Goal: Check status: Check status

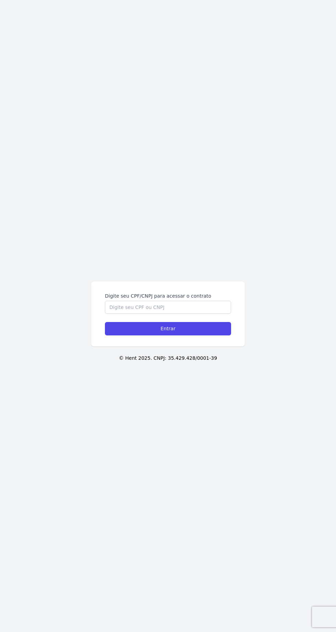
scroll to position [45, 0]
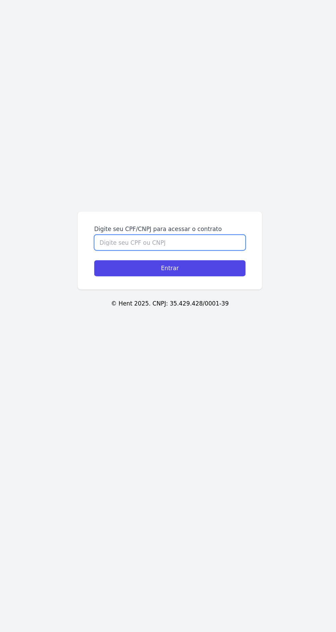
click at [121, 301] on input "Digite seu CPF/CNPJ para acessar o contrato" at bounding box center [168, 307] width 126 height 13
type input "35071422875"
click at [114, 322] on input "Entrar" at bounding box center [168, 328] width 126 height 13
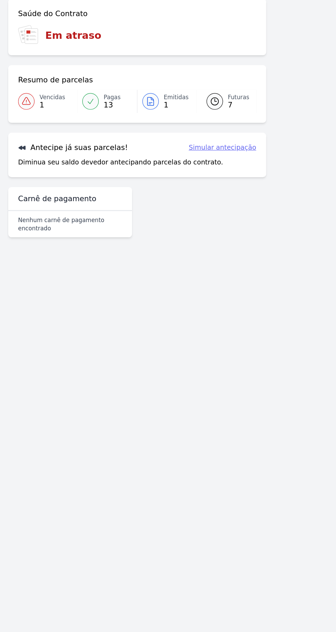
click at [188, 139] on link "Futuras 7" at bounding box center [189, 136] width 50 height 19
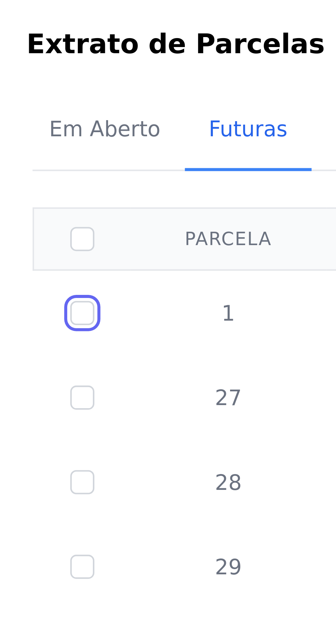
click at [26, 98] on input "checkbox" at bounding box center [26, 100] width 5 height 5
checkbox input "true"
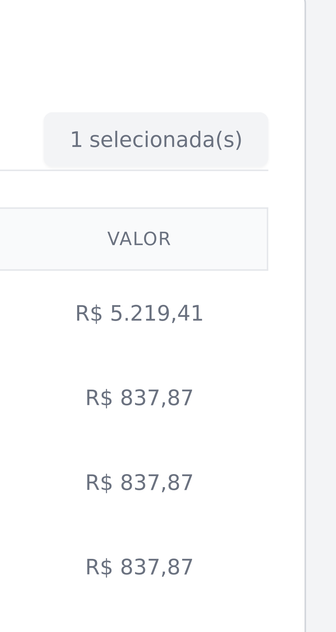
click at [288, 97] on td "R$ 5.219,41" at bounding box center [292, 101] width 56 height 20
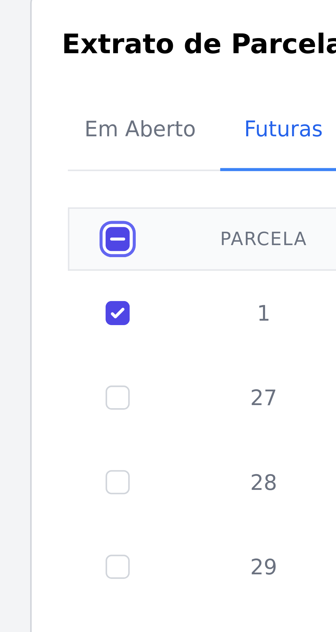
click at [26, 83] on input "checkbox" at bounding box center [26, 83] width 5 height 5
checkbox input "false"
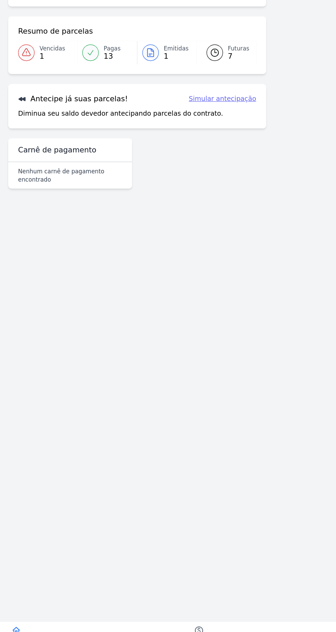
click at [90, 139] on span "13" at bounding box center [93, 139] width 14 height 5
